Goal: Task Accomplishment & Management: Manage account settings

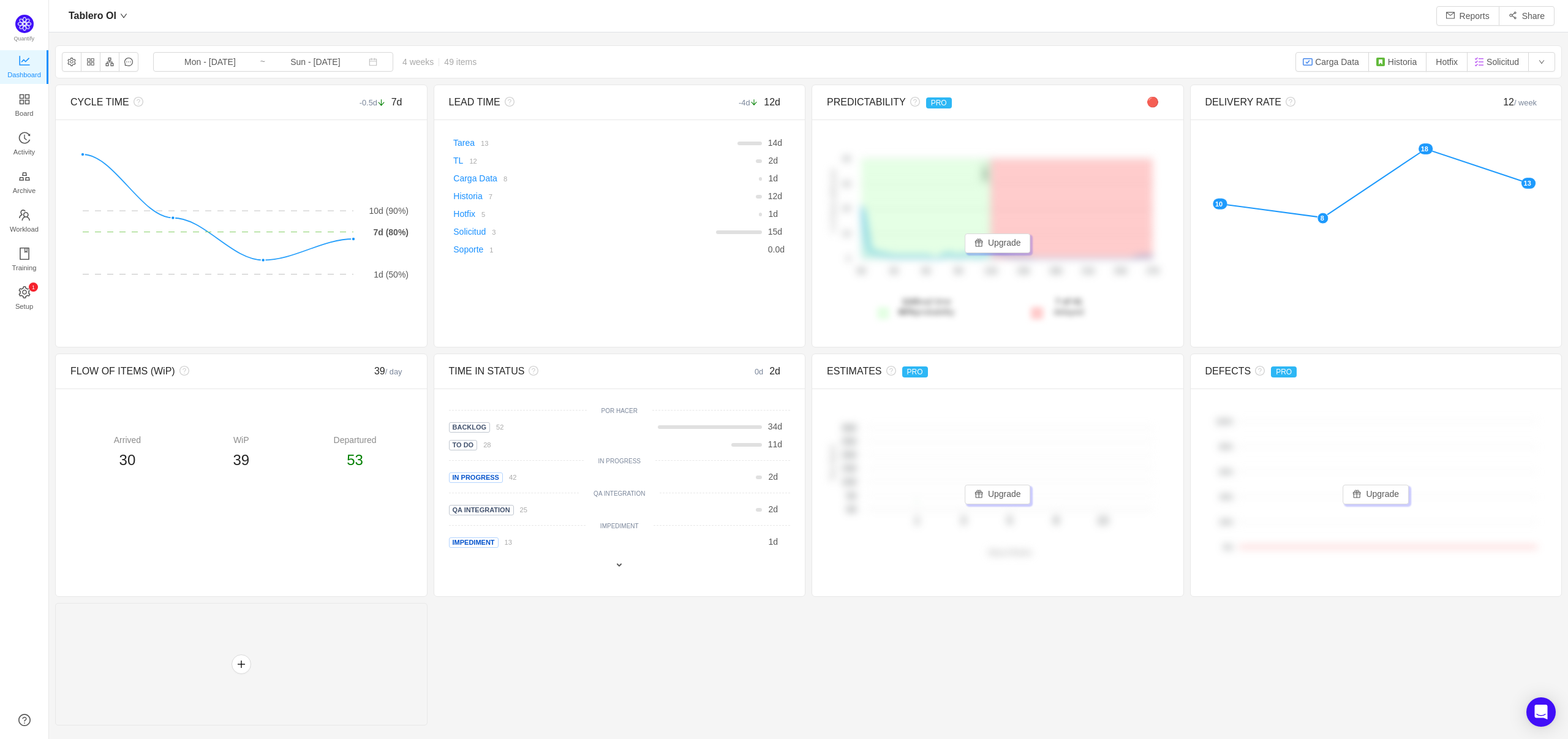
scroll to position [714, 1482]
click at [201, 56] on input "Mon - [DATE]" at bounding box center [209, 62] width 99 height 14
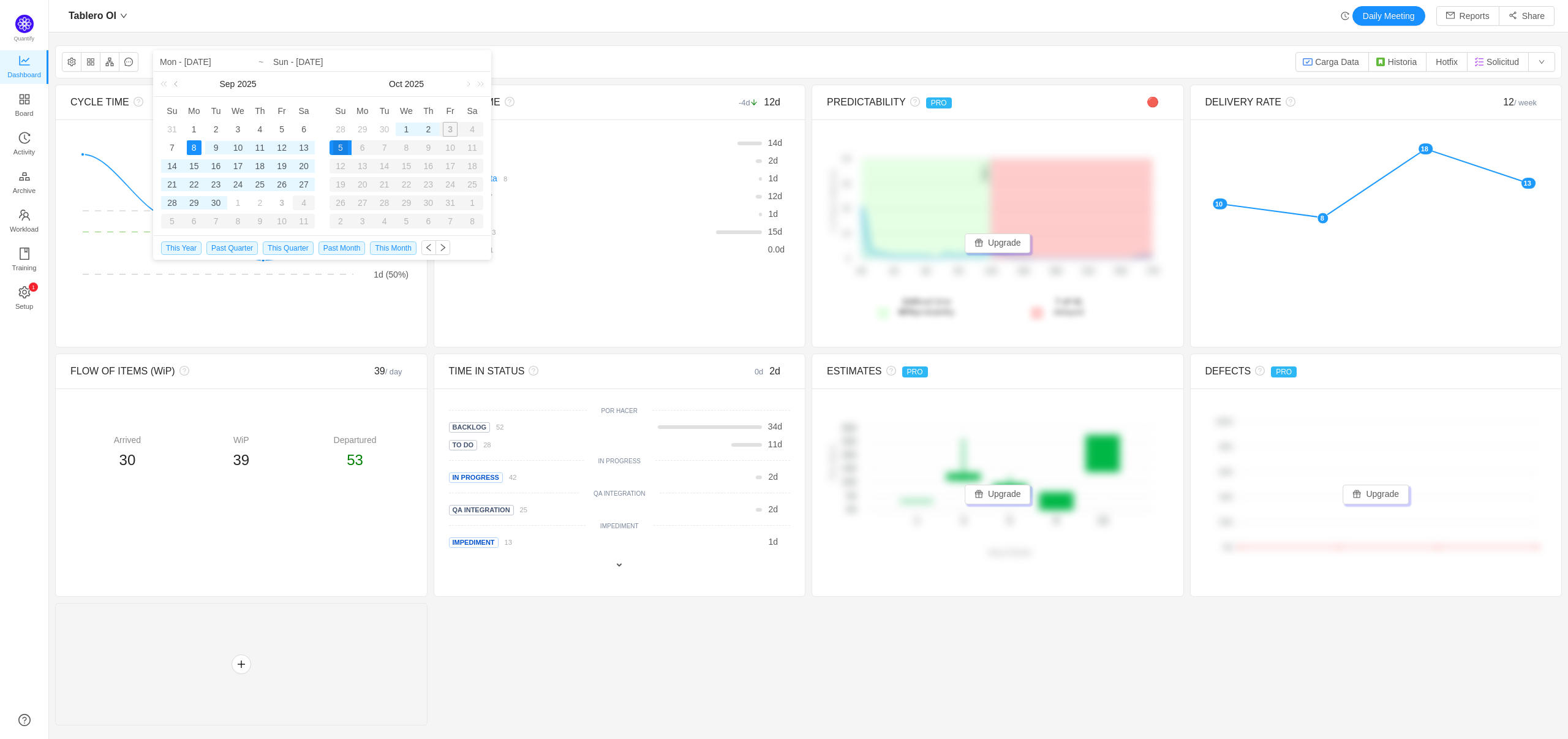
click at [182, 85] on link at bounding box center [177, 84] width 11 height 25
click at [198, 163] on div "14" at bounding box center [194, 166] width 15 height 15
click at [403, 127] on div "1" at bounding box center [406, 128] width 15 height 15
type input "Mon - Jul 14, 2025"
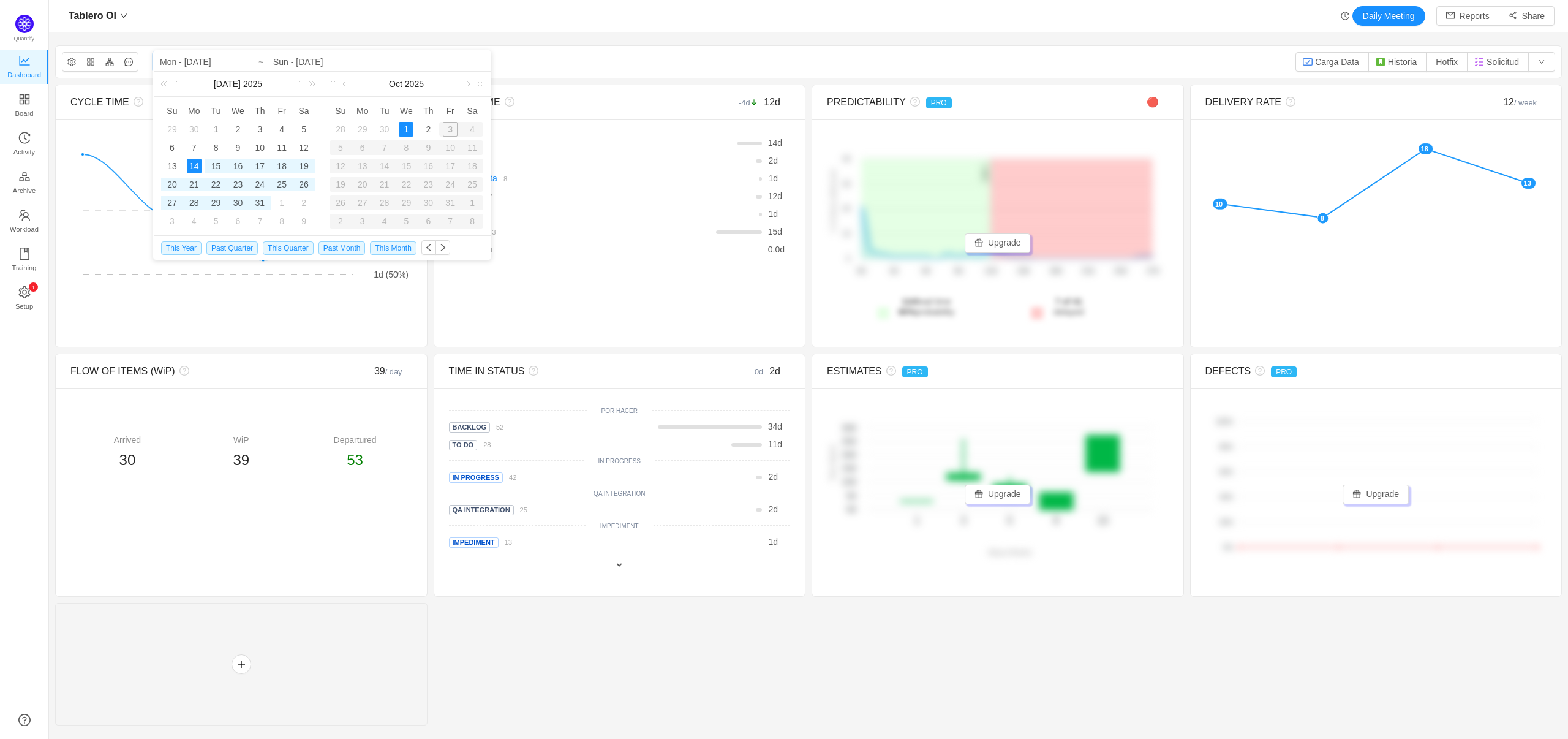
type input "Wed - Oct 01, 2025"
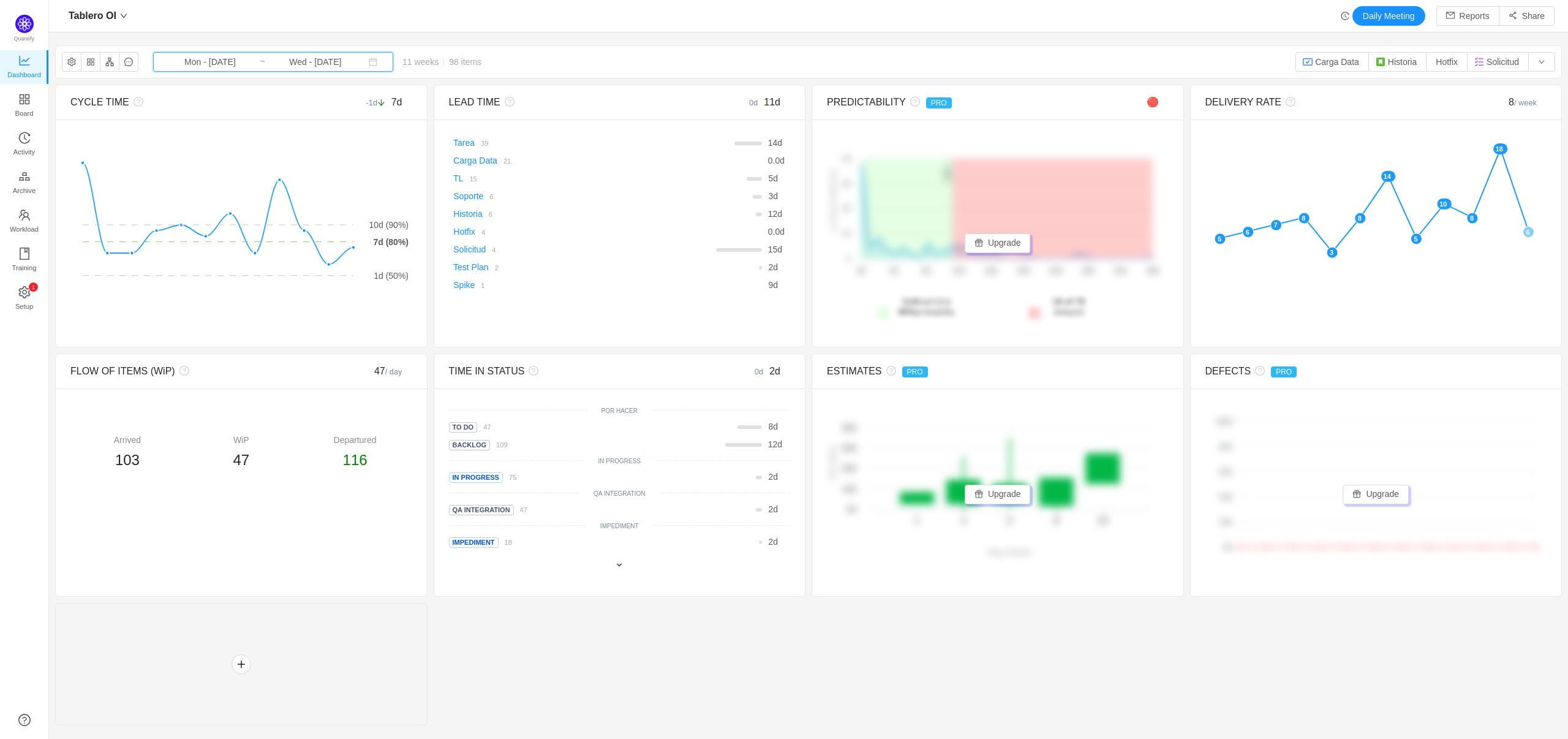
click at [370, 65] on icon "icon: calendar" at bounding box center [373, 62] width 8 height 8
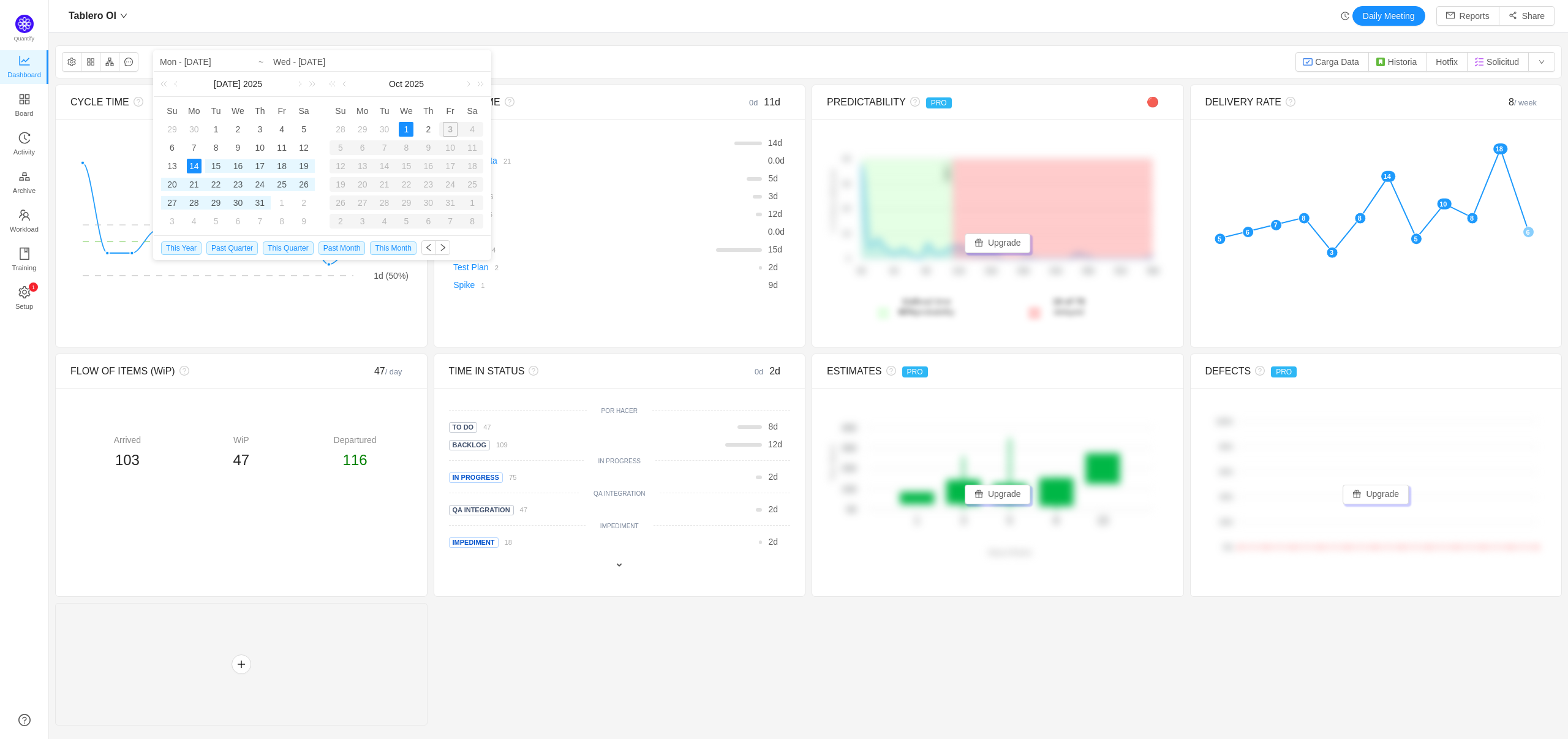
click at [453, 128] on div "3" at bounding box center [451, 128] width 22 height 15
click at [425, 128] on div "2" at bounding box center [428, 128] width 15 height 15
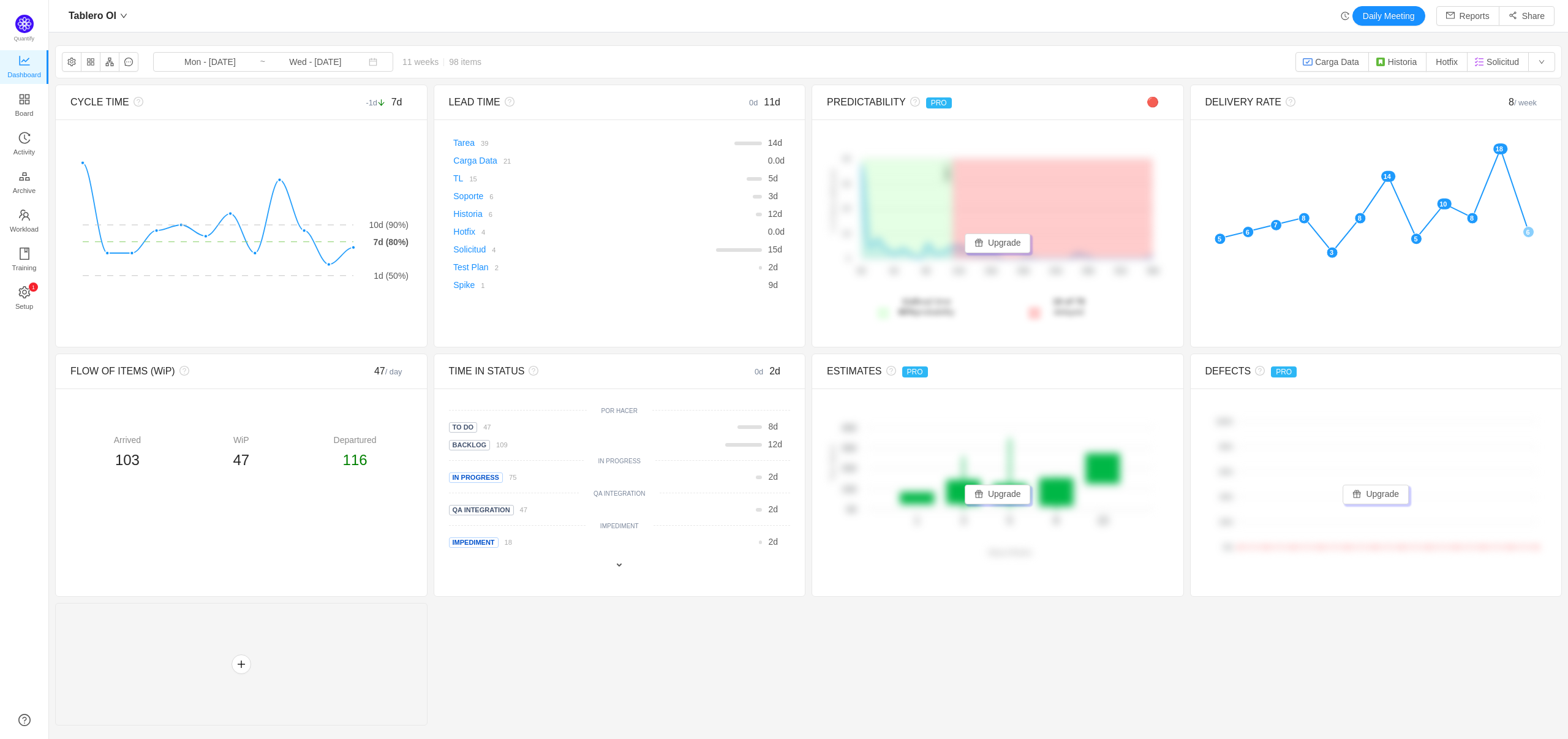
click at [446, 35] on div "Tablero OI Daily Meeting Reports Share Tablero OI Mon - Jul 14, 2025 ~ Wed - Oc…" at bounding box center [809, 370] width 1520 height 739
click at [378, 104] on icon "icon: arrow-down" at bounding box center [381, 102] width 6 height 6
click at [19, 94] on link "Board" at bounding box center [25, 106] width 12 height 25
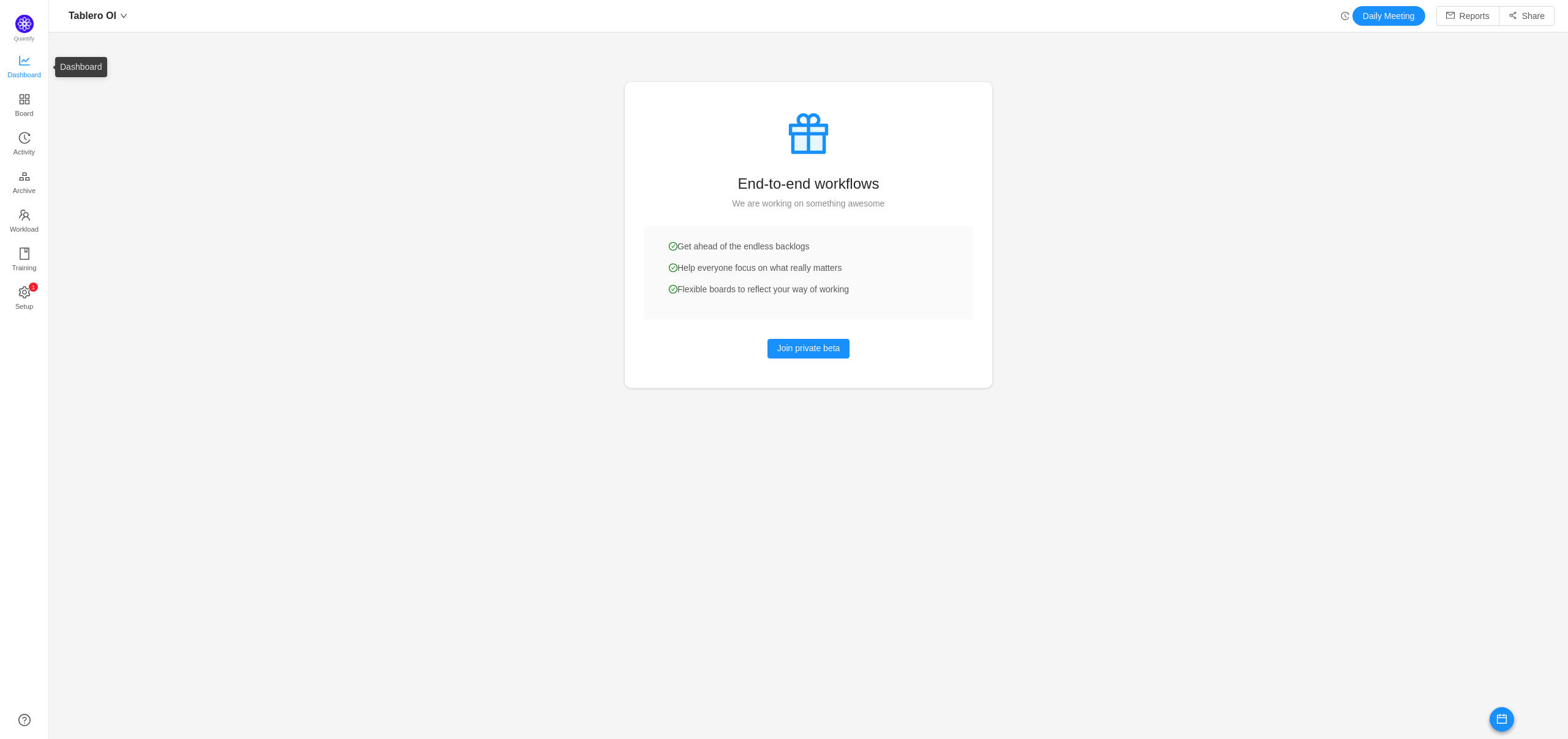
click at [21, 70] on span "Dashboard" at bounding box center [24, 74] width 34 height 25
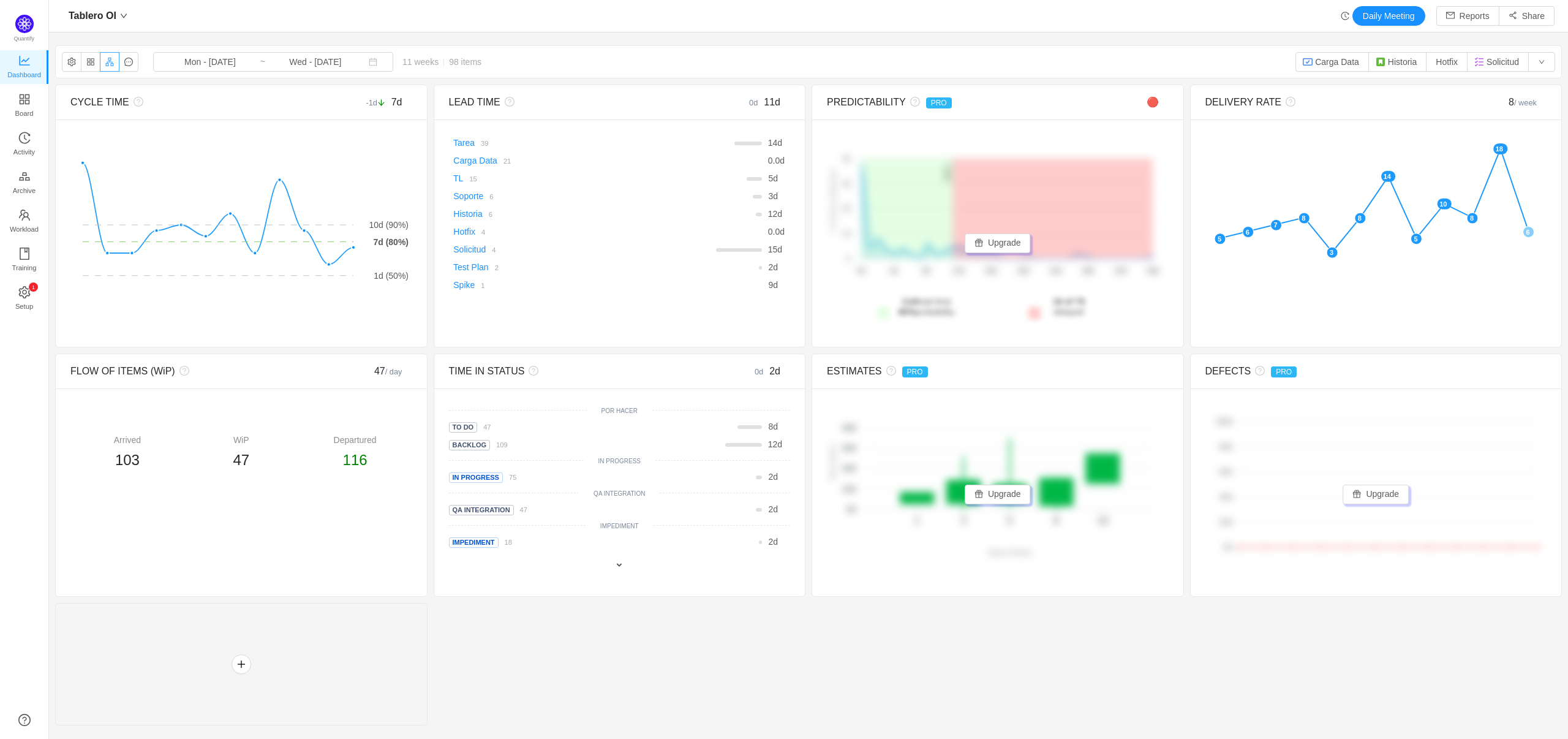
click at [111, 60] on button "button" at bounding box center [110, 62] width 20 height 20
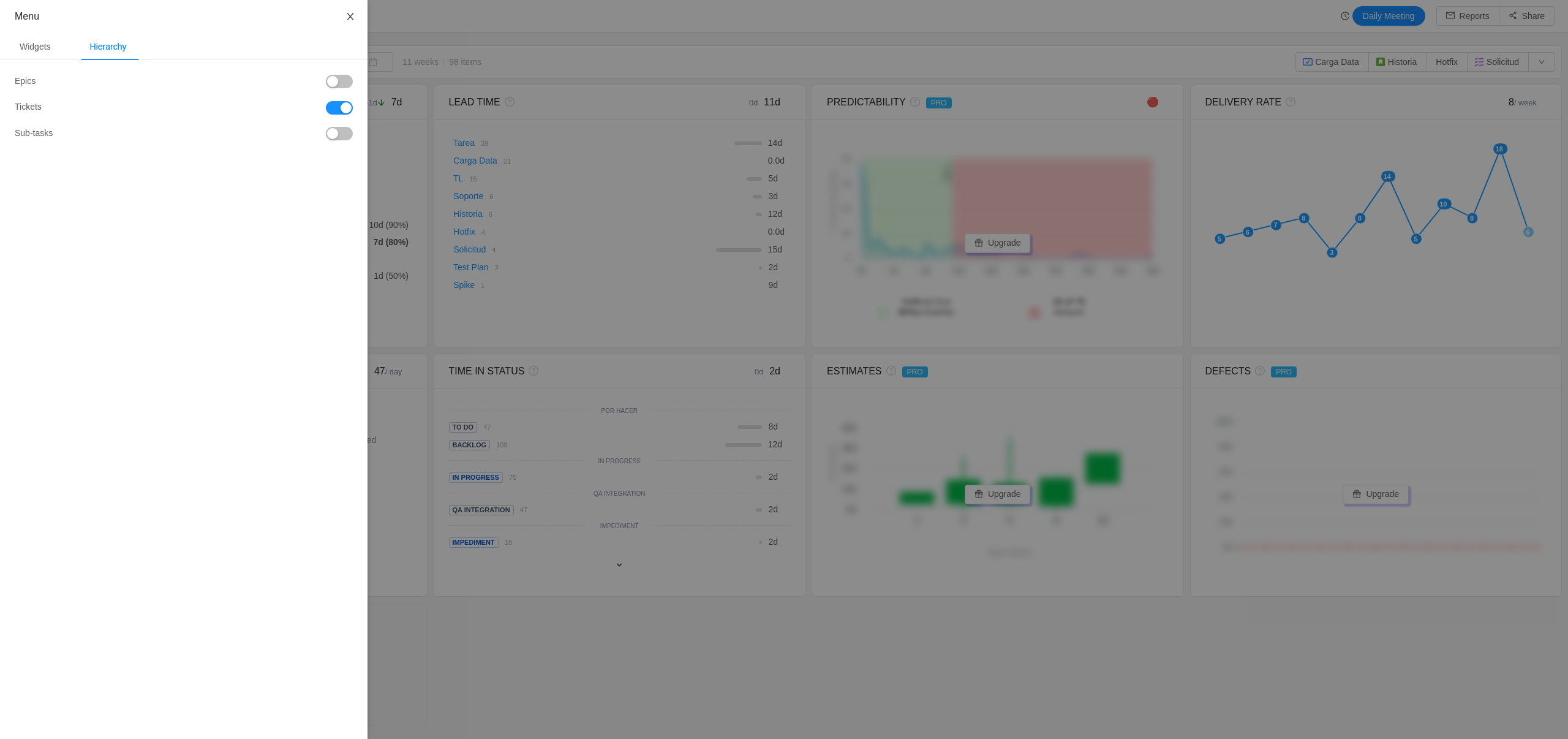
click at [356, 22] on button "Close" at bounding box center [350, 17] width 35 height 35
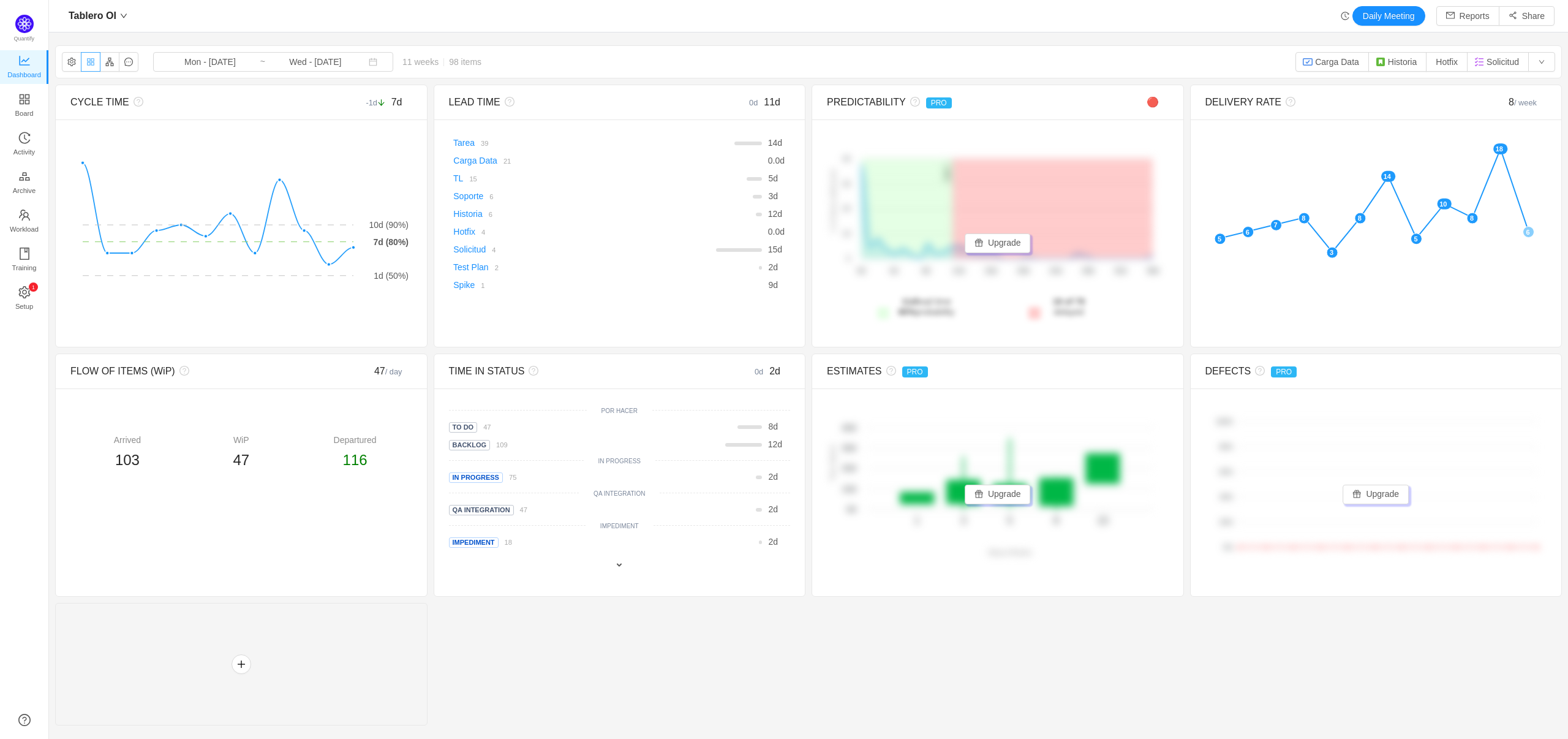
click at [92, 64] on button "button" at bounding box center [91, 62] width 20 height 20
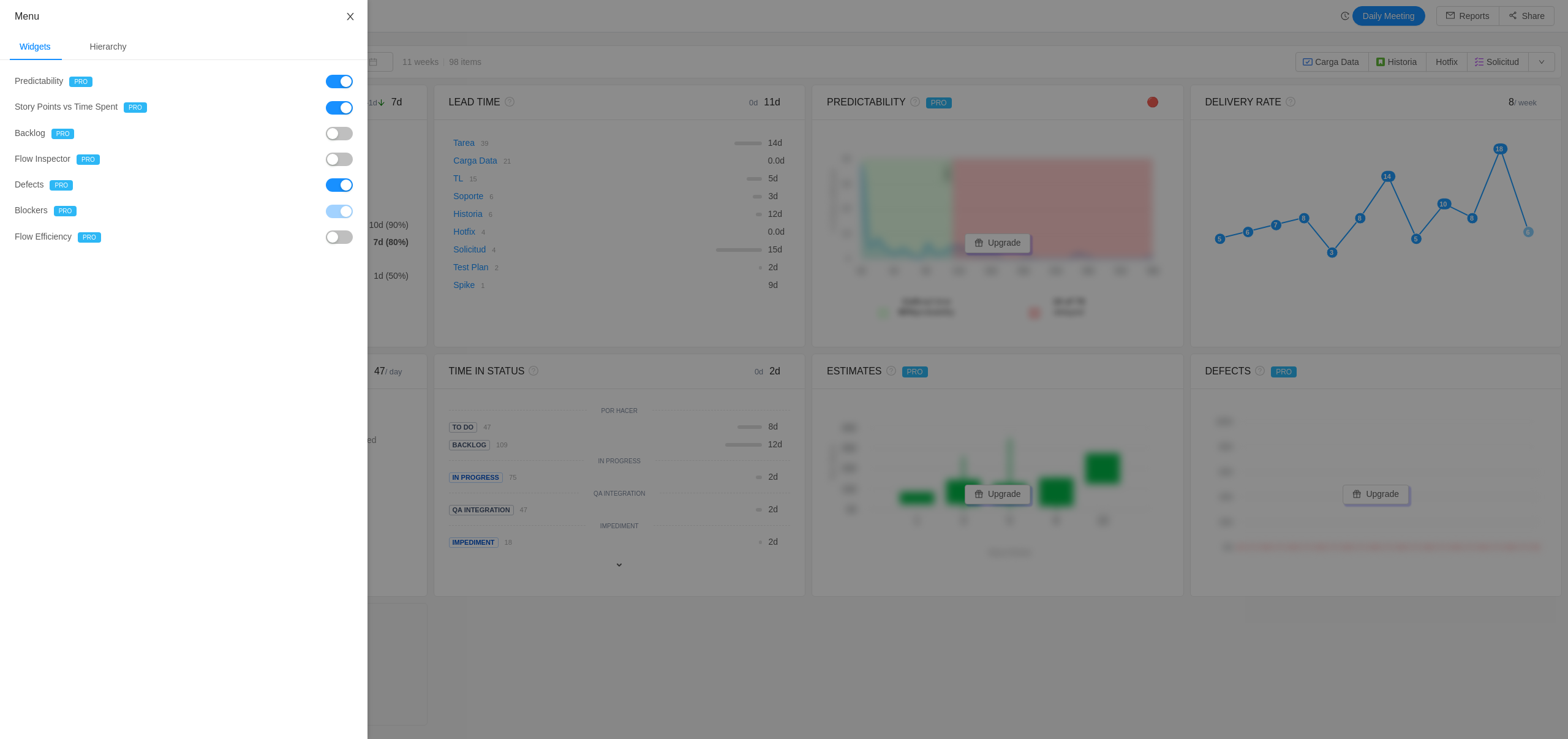
click at [357, 18] on button "Close" at bounding box center [350, 17] width 35 height 35
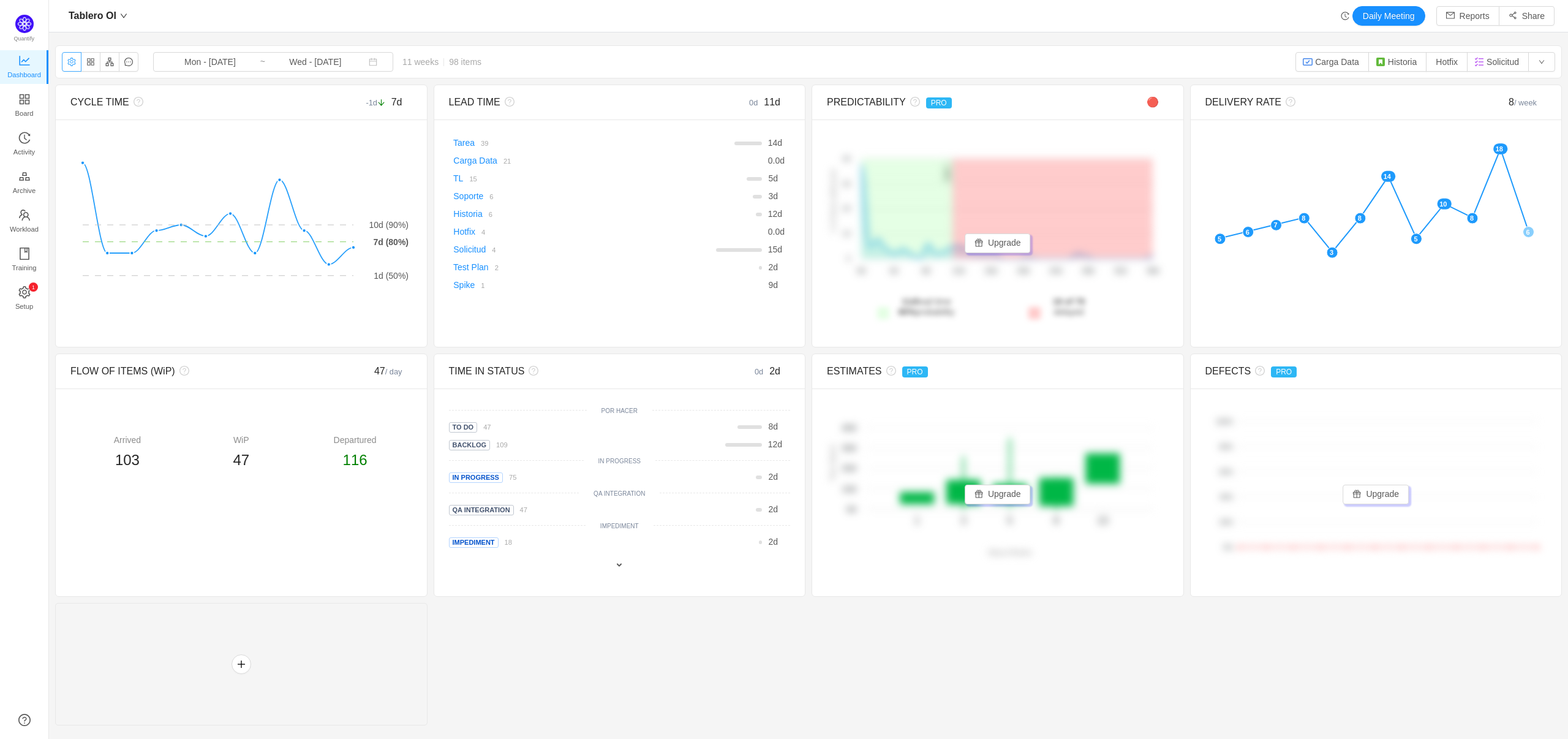
click at [75, 62] on button "button" at bounding box center [72, 62] width 20 height 20
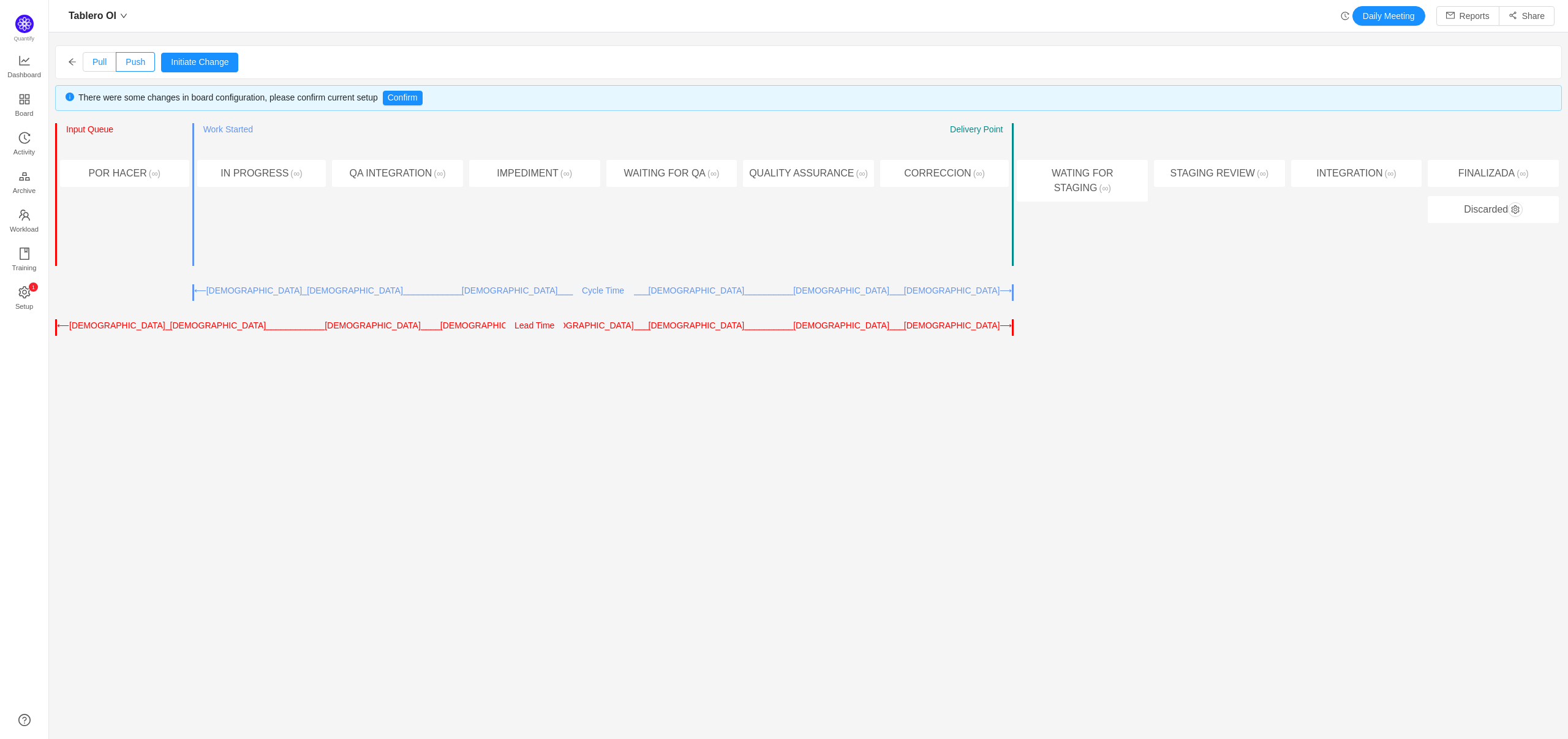
click at [96, 57] on span "Pull" at bounding box center [100, 62] width 14 height 10
click at [93, 65] on input "Pull" at bounding box center [93, 65] width 0 height 0
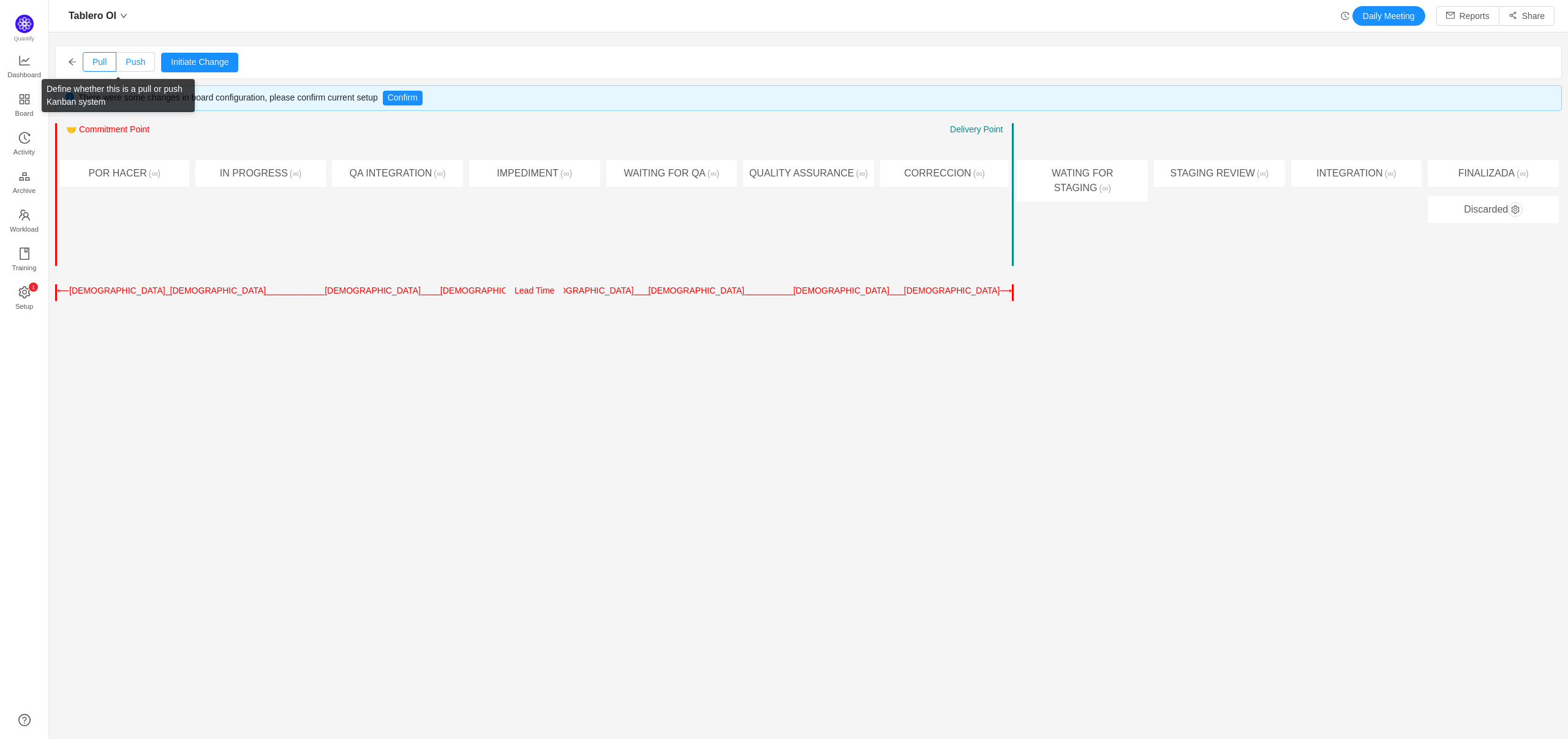
click at [128, 60] on span "Push" at bounding box center [135, 62] width 20 height 10
click at [125, 65] on input "Push" at bounding box center [125, 65] width 0 height 0
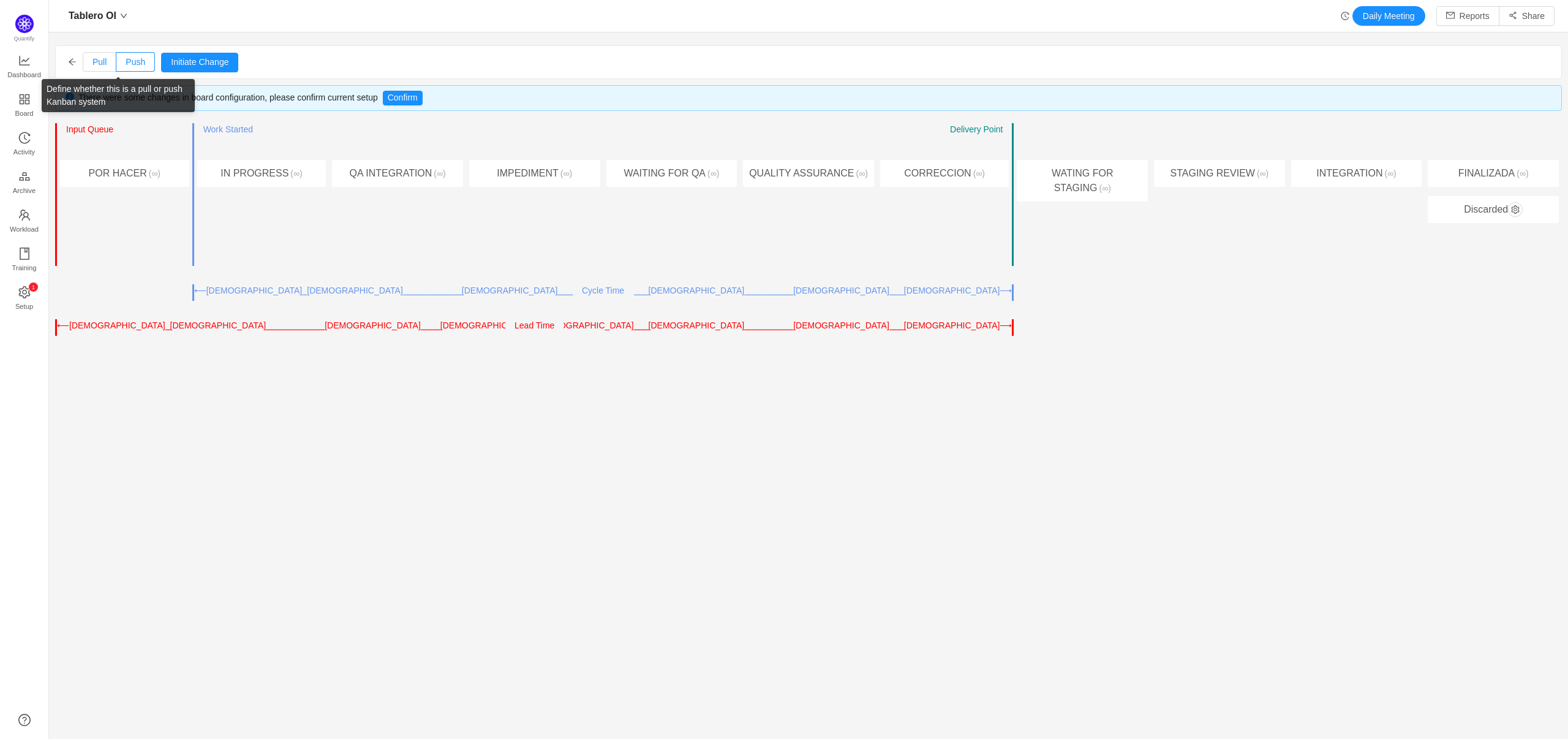
click at [107, 62] on label "Pull" at bounding box center [100, 62] width 34 height 20
click at [93, 65] on input "Pull" at bounding box center [93, 65] width 0 height 0
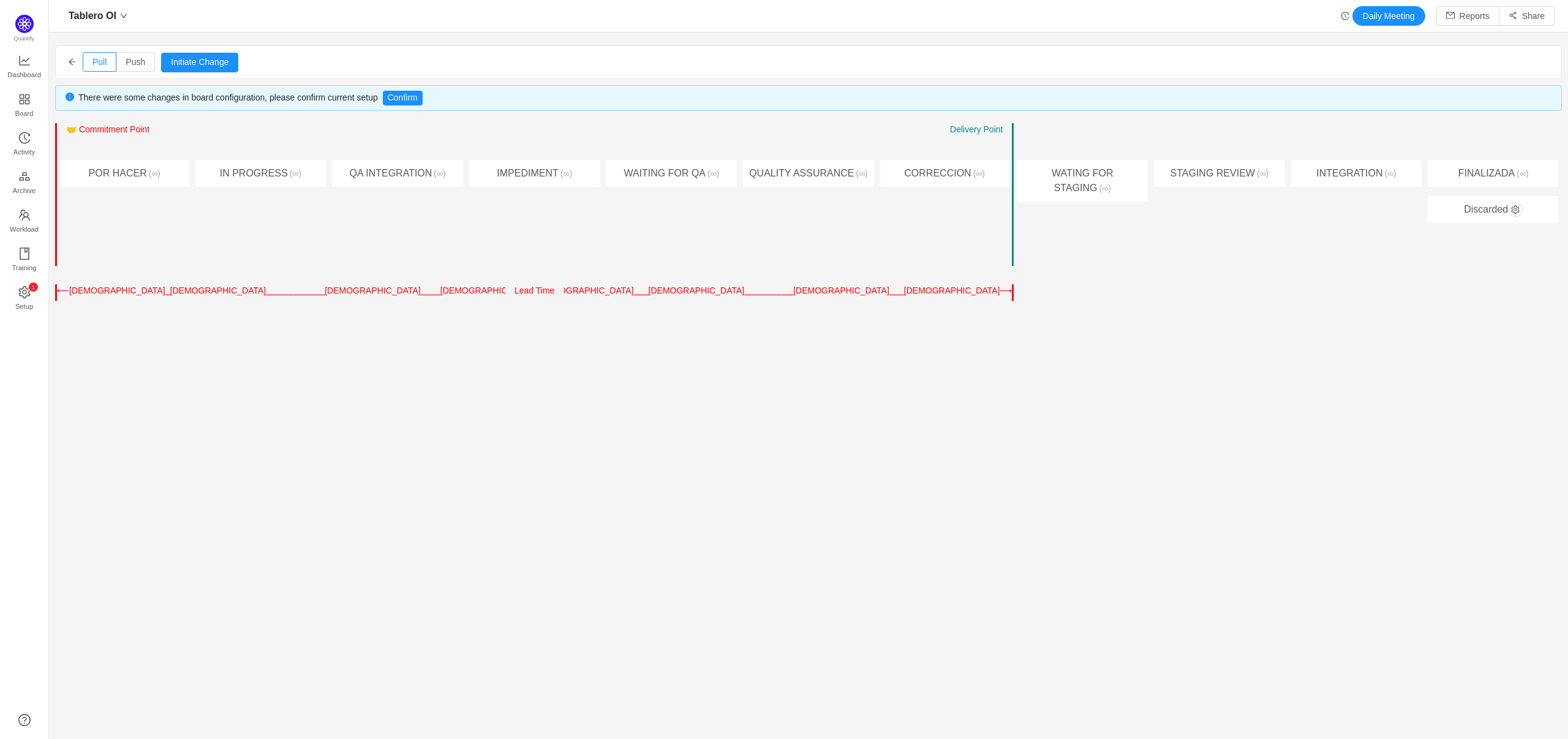
click at [79, 60] on div "Pull Push Initiate Change Cancel Confirm" at bounding box center [808, 62] width 1506 height 33
click at [71, 61] on icon "icon: arrow-left" at bounding box center [72, 61] width 9 height 9
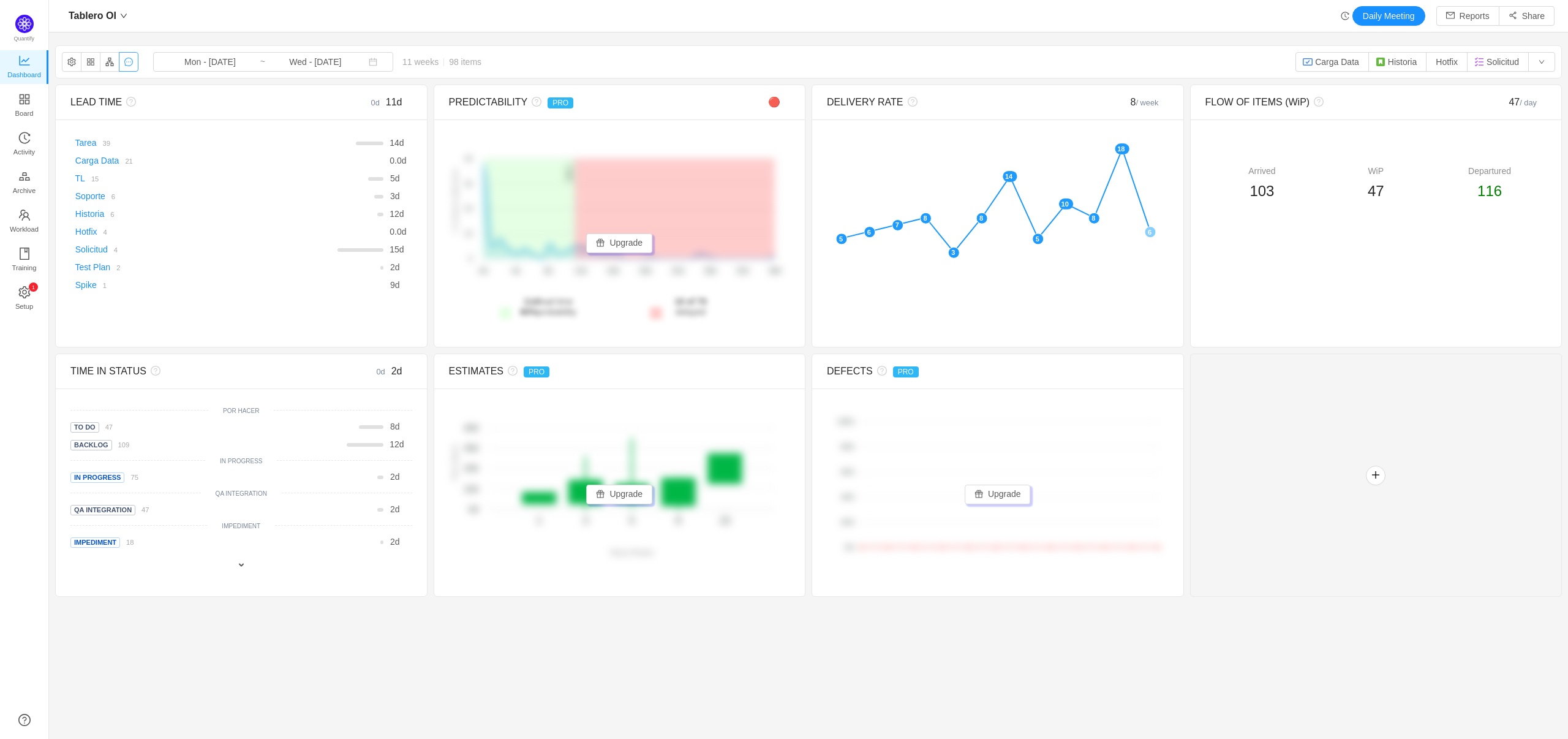
click at [131, 64] on button "button" at bounding box center [128, 62] width 20 height 20
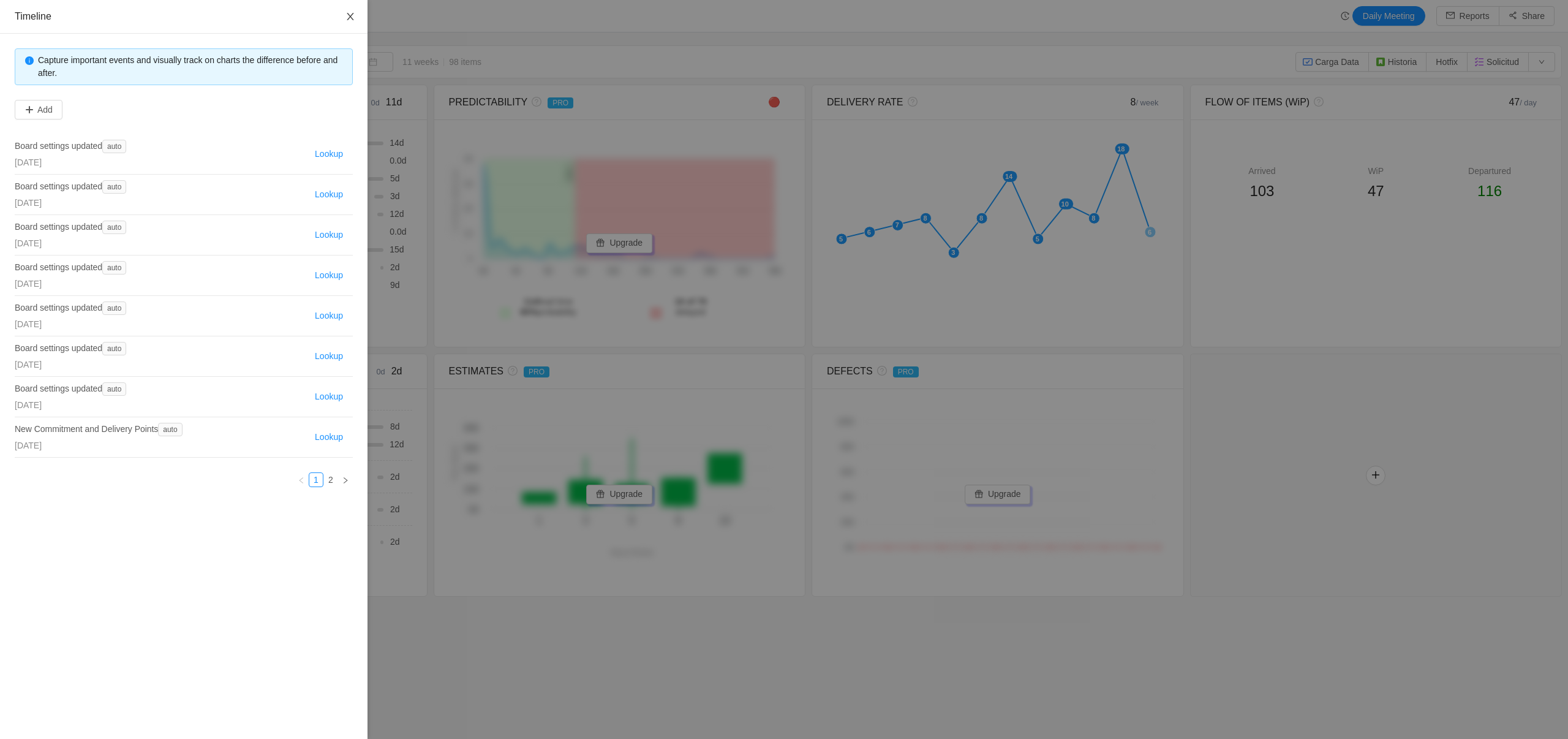
click at [346, 19] on icon "icon: close" at bounding box center [351, 17] width 10 height 10
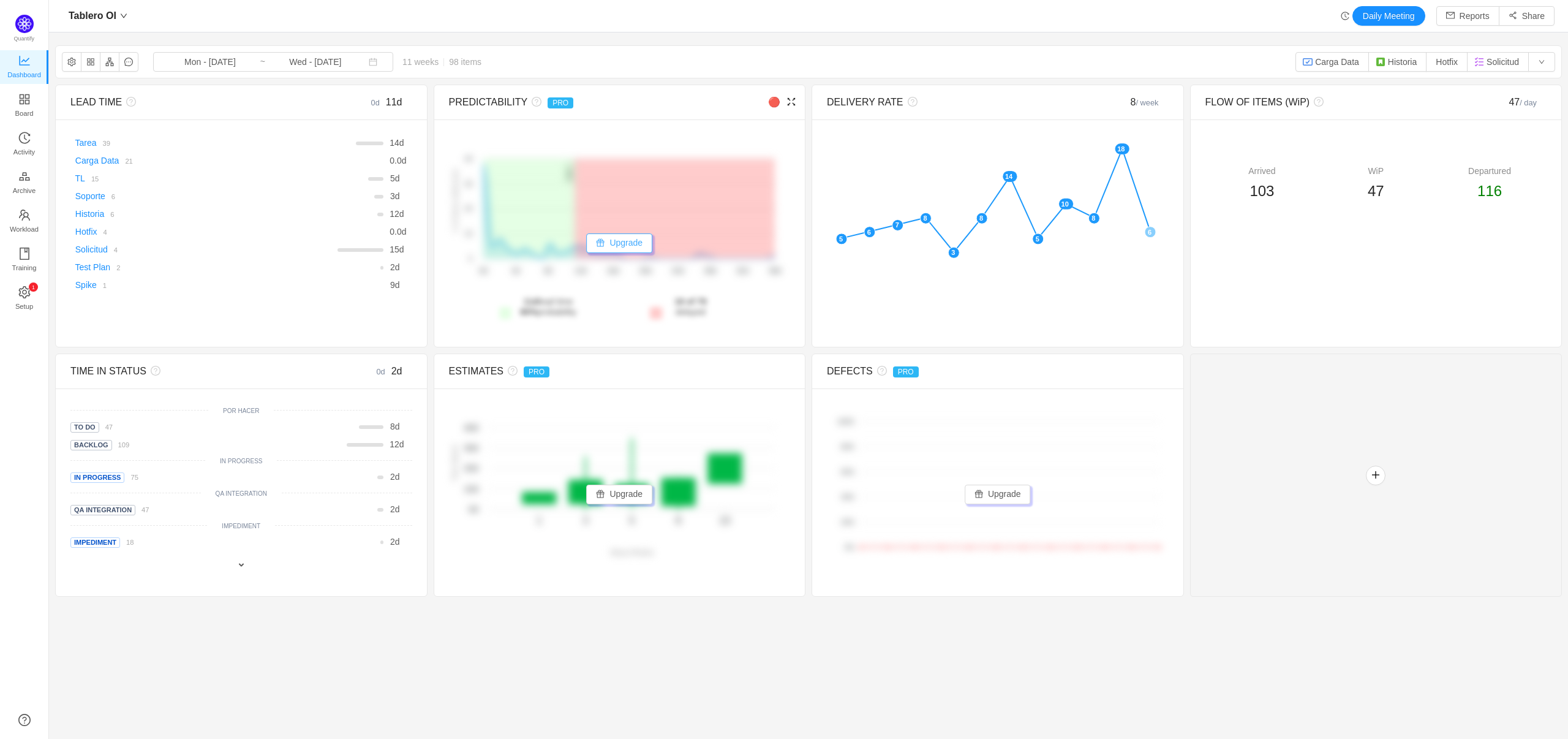
click at [612, 251] on button "Upgrade" at bounding box center [619, 243] width 66 height 20
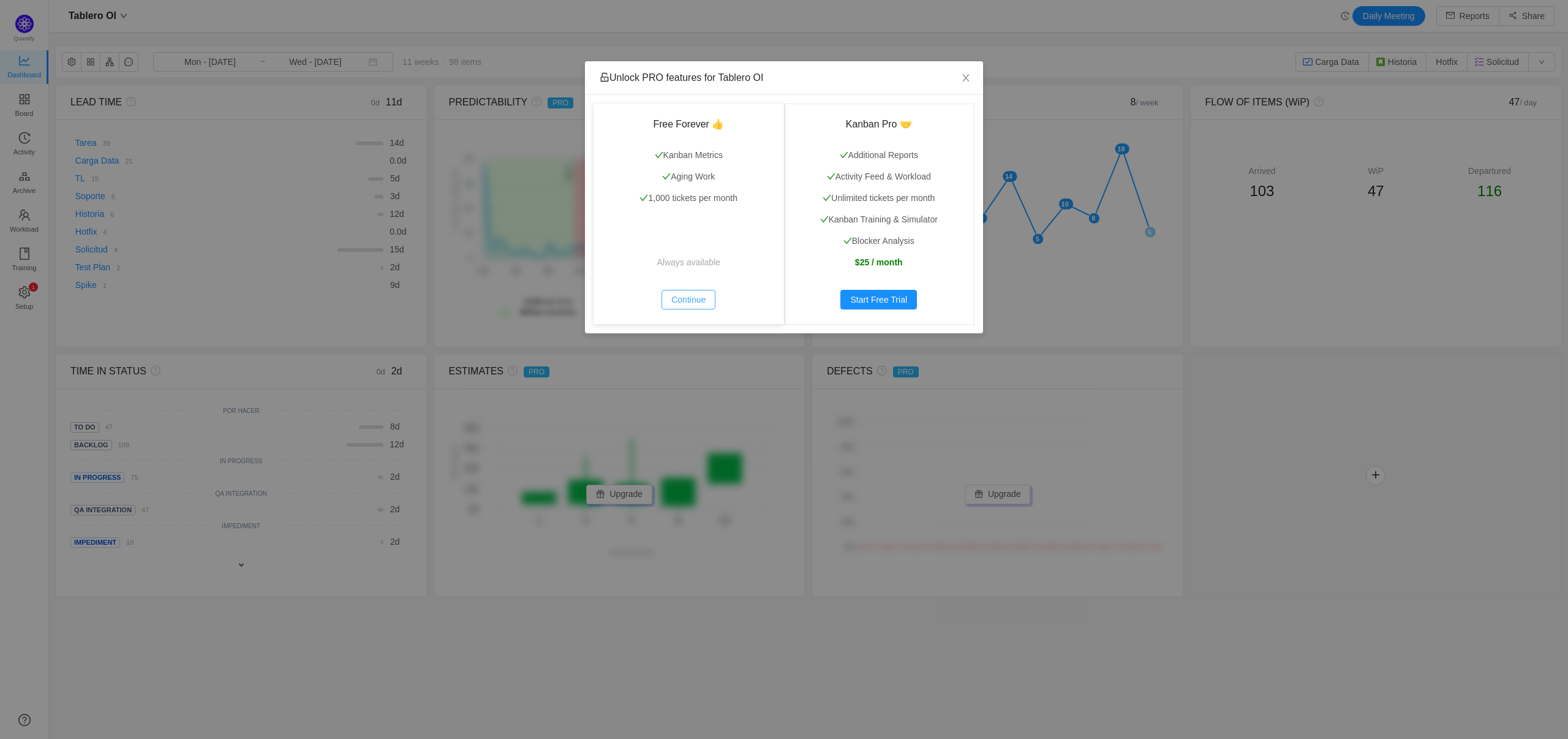
click at [696, 294] on button "Continue" at bounding box center [689, 299] width 54 height 20
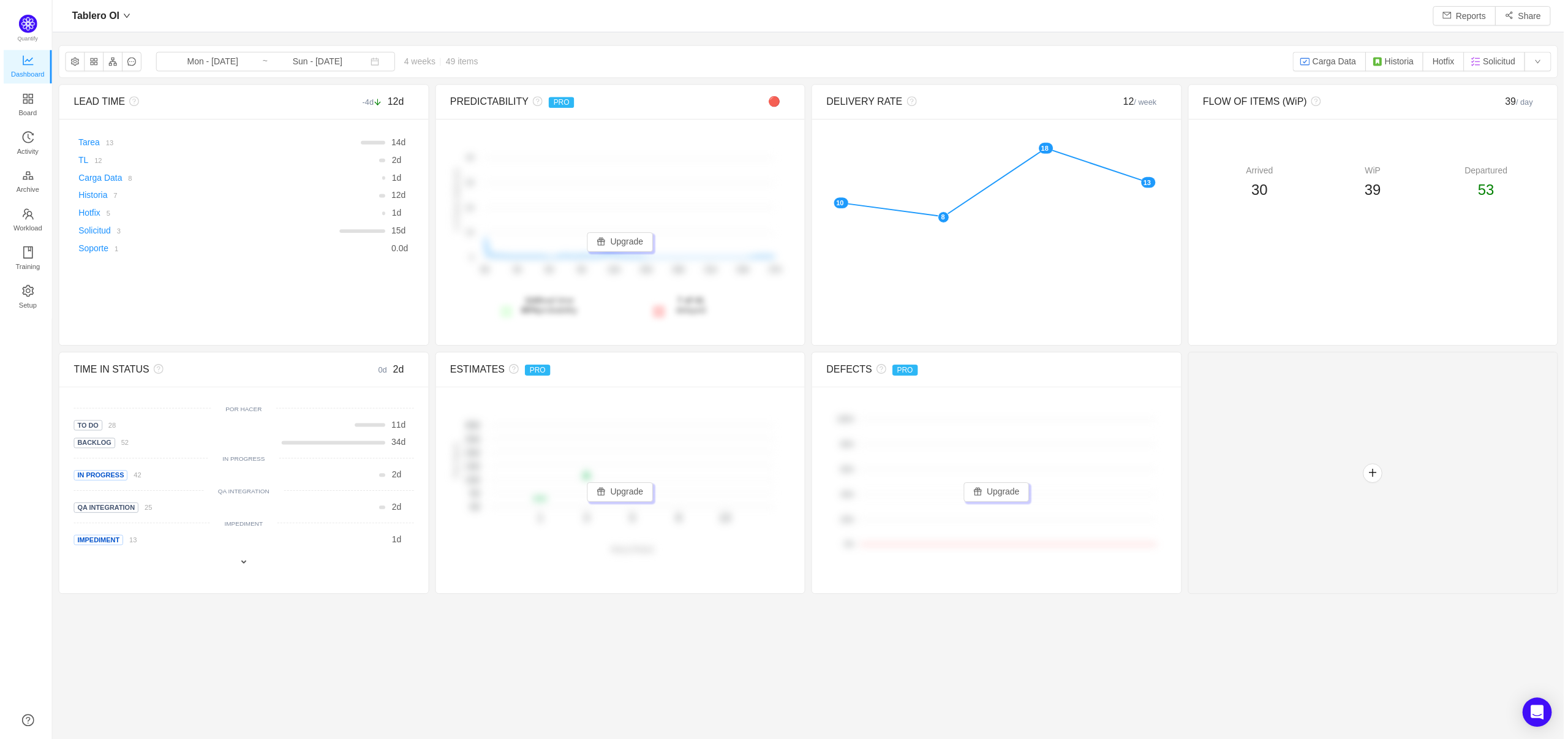
scroll to position [714, 1482]
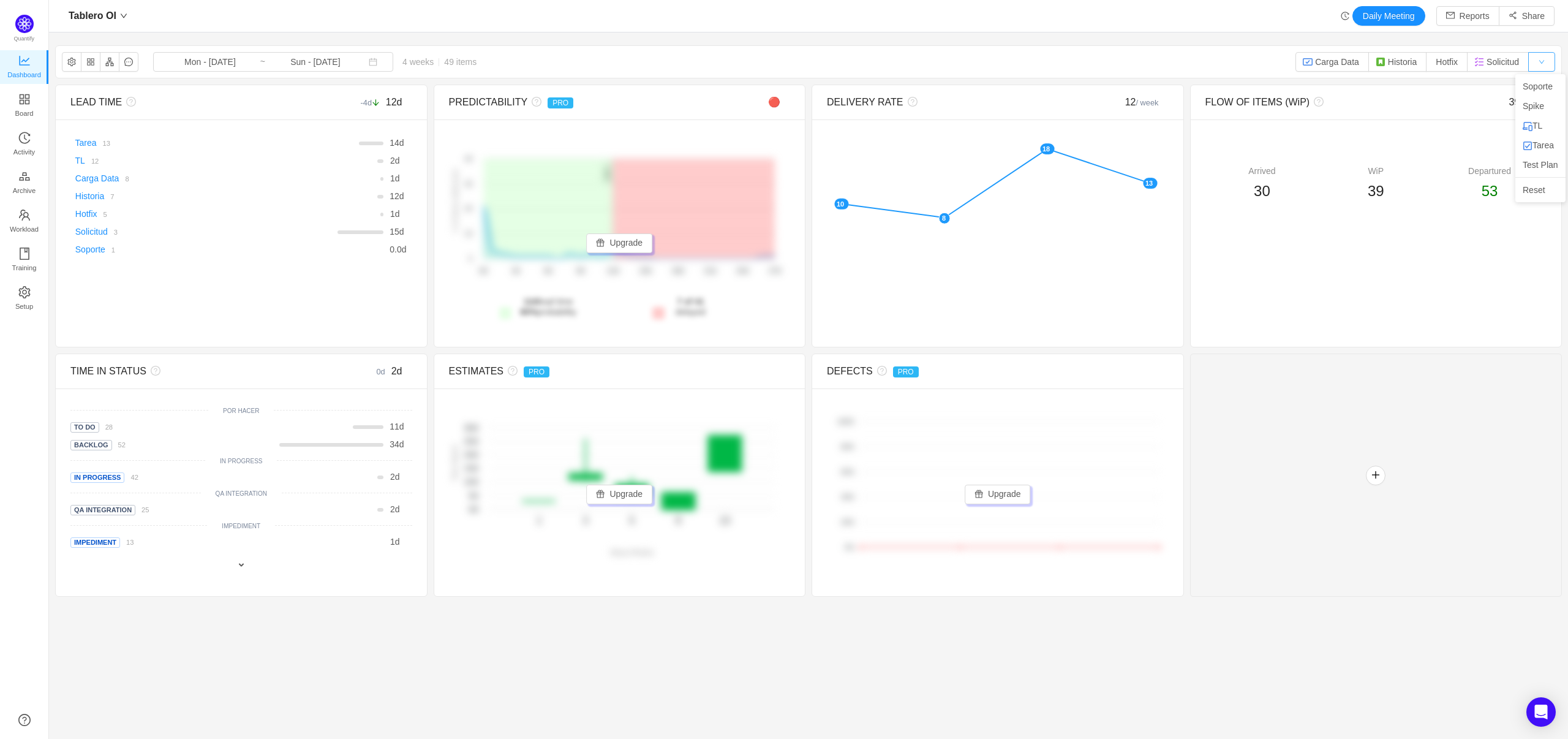
click at [1537, 65] on button "button" at bounding box center [1541, 62] width 27 height 20
